Goal: Task Accomplishment & Management: Manage account settings

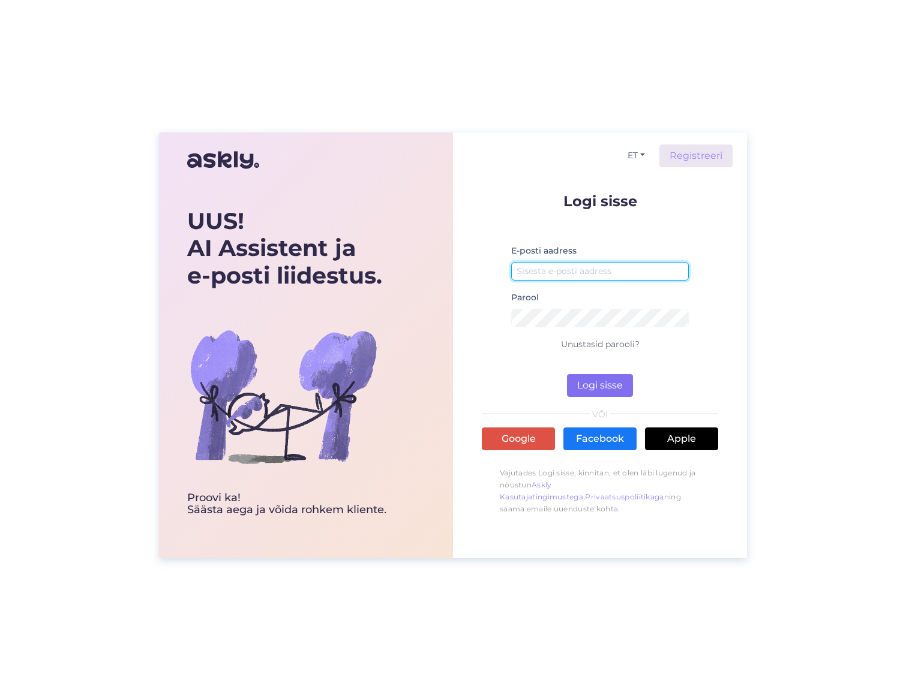
type input "[EMAIL_ADDRESS][DOMAIN_NAME]"
click at [597, 390] on button "Logi sisse" at bounding box center [600, 385] width 66 height 23
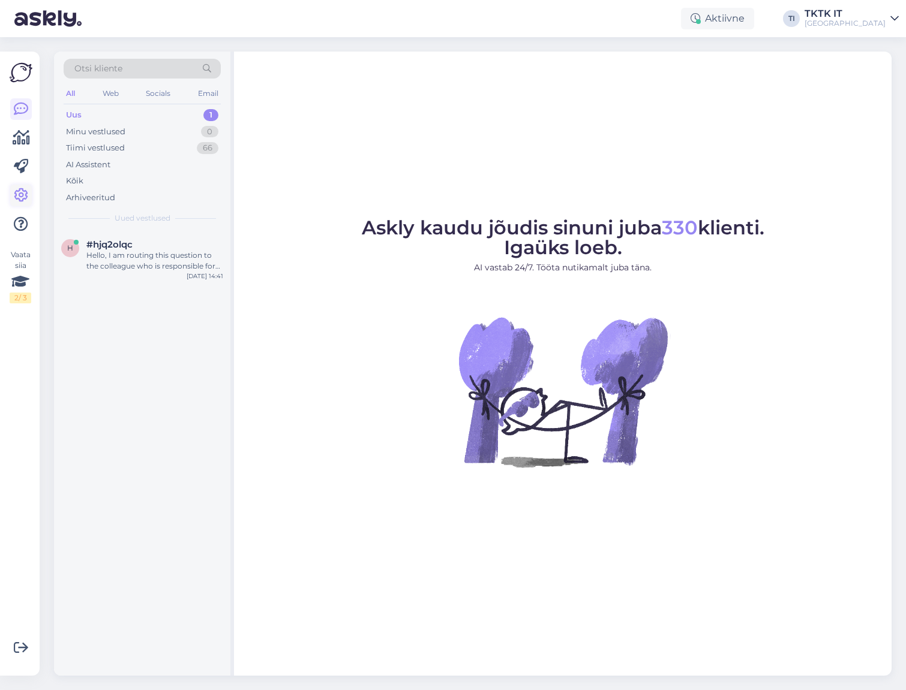
click at [27, 193] on icon at bounding box center [21, 195] width 14 height 14
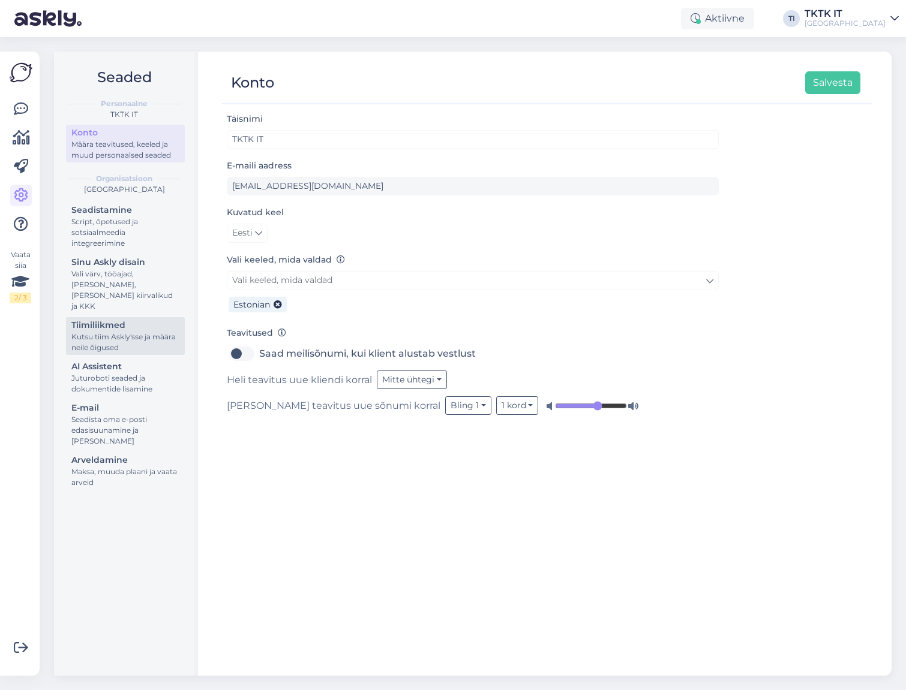
click at [117, 320] on div "Tiimiliikmed" at bounding box center [125, 325] width 108 height 13
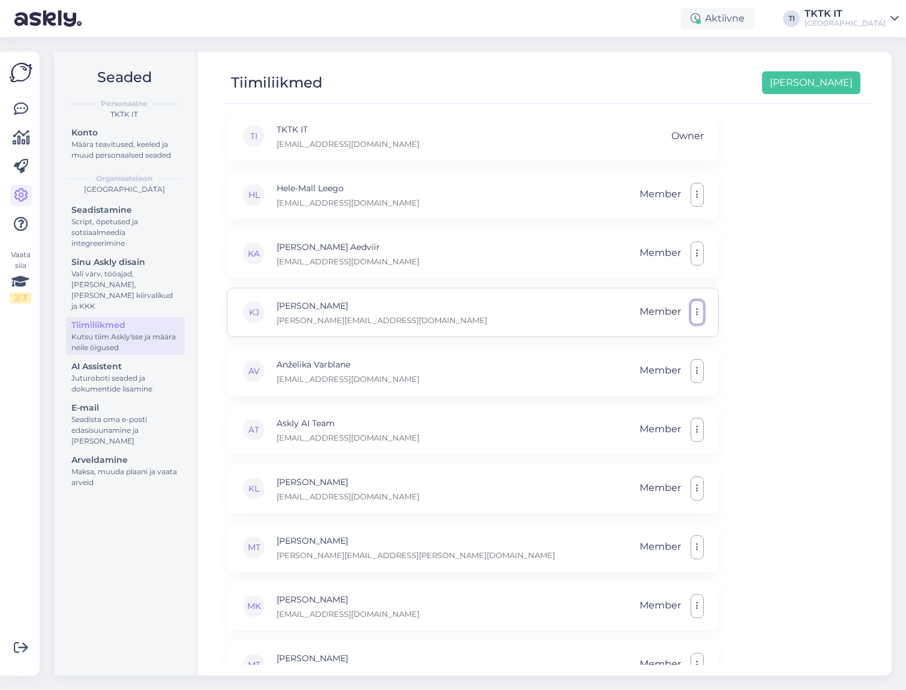
click at [700, 311] on button "button" at bounding box center [696, 312] width 13 height 24
click at [633, 371] on link "Eemalda" at bounding box center [640, 371] width 127 height 30
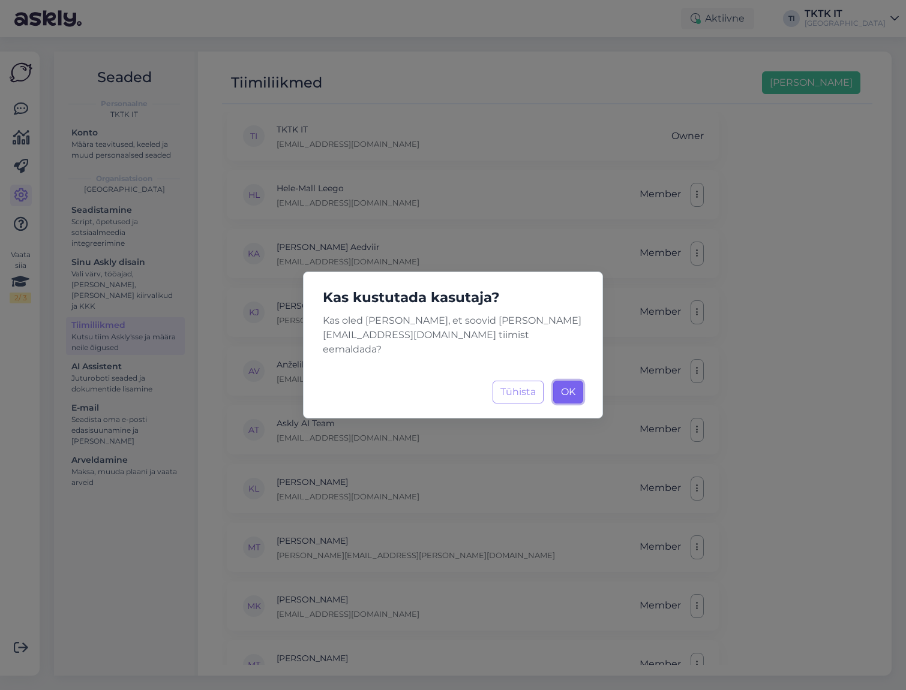
click at [573, 386] on span "OK" at bounding box center [568, 391] width 14 height 11
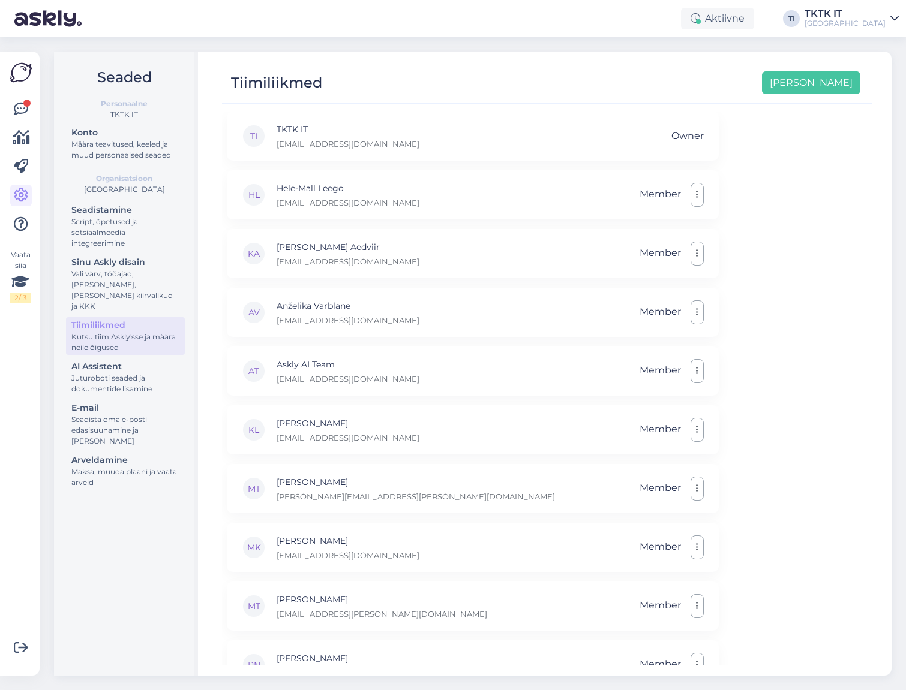
click at [118, 319] on div "Tiimiliikmed" at bounding box center [125, 325] width 108 height 13
click at [25, 71] on img at bounding box center [21, 72] width 23 height 23
click at [842, 83] on button "[PERSON_NAME]" at bounding box center [811, 82] width 98 height 23
click at [892, 19] on icon at bounding box center [894, 19] width 8 height 10
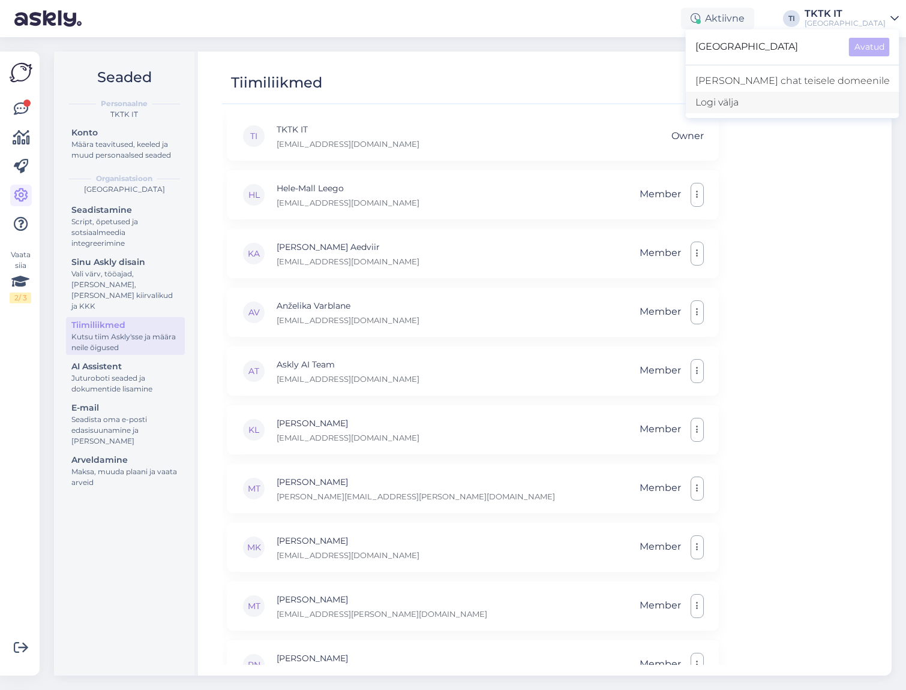
click at [754, 105] on div "Logi välja" at bounding box center [792, 103] width 214 height 22
